Goal: Obtain resource: Download file/media

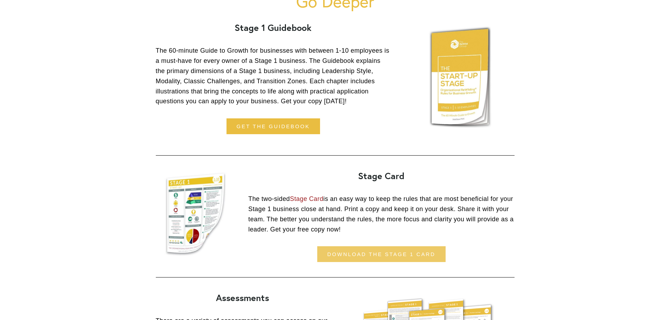
scroll to position [441, 0]
click at [390, 254] on link "download the stage 1 card" at bounding box center [381, 254] width 128 height 16
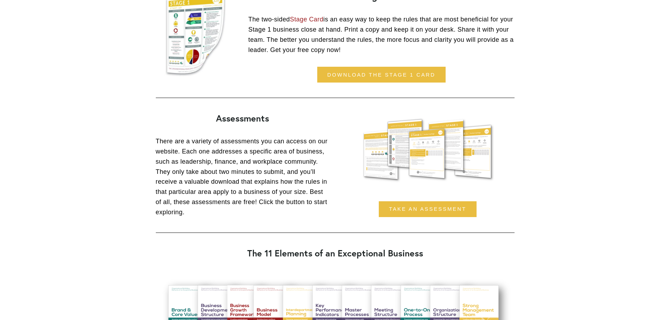
scroll to position [621, 0]
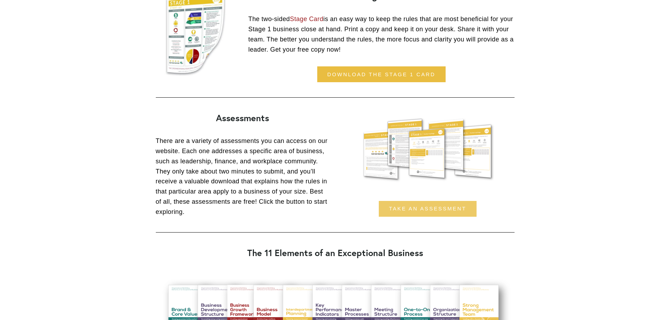
click at [433, 214] on link "Take an assessment" at bounding box center [428, 209] width 98 height 16
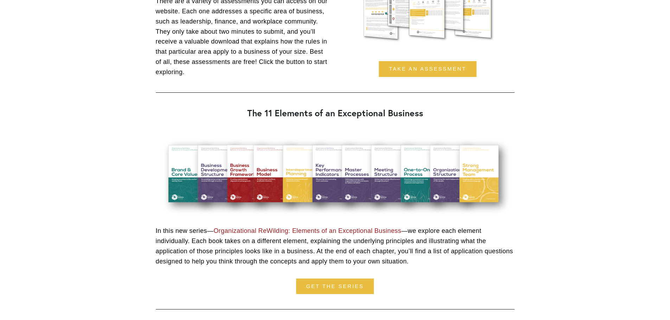
scroll to position [761, 0]
click at [323, 287] on link "Get the series" at bounding box center [335, 286] width 78 height 16
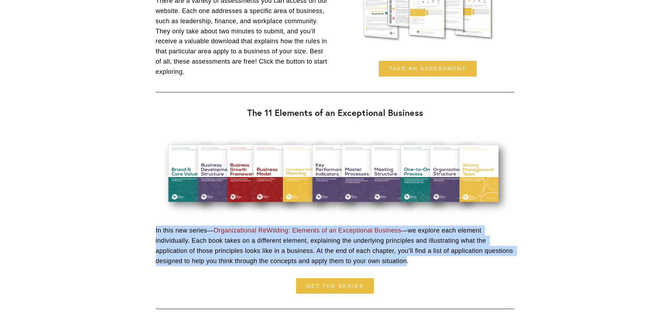
drag, startPoint x: 406, startPoint y: 261, endPoint x: 156, endPoint y: 231, distance: 251.7
click at [156, 231] on p "In this new series— Organizational ReWilding: Elements of an Exceptional Busine…" at bounding box center [335, 246] width 359 height 40
copy p "In this new series— Organizational ReWilding: Elements of an Exceptional Busine…"
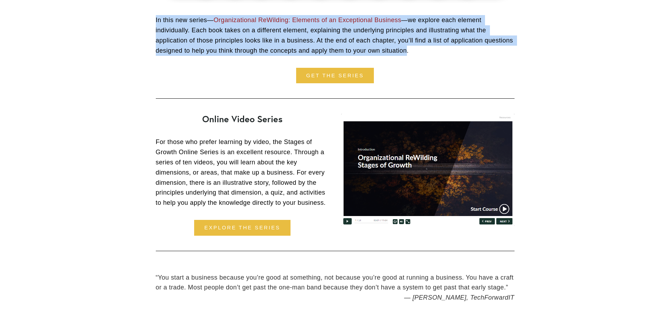
scroll to position [972, 0]
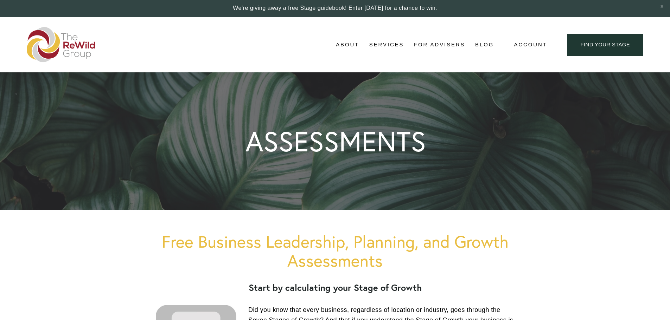
scroll to position [1, 0]
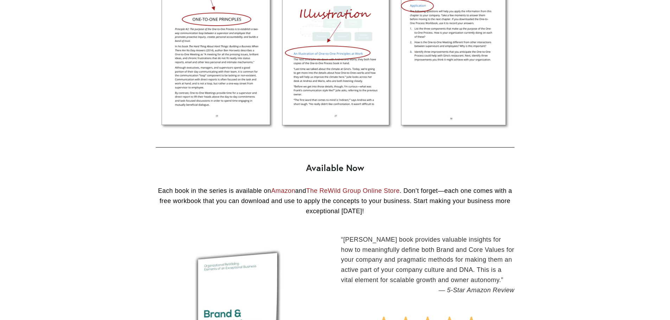
scroll to position [562, 0]
